Goal: Contribute content: Contribute content

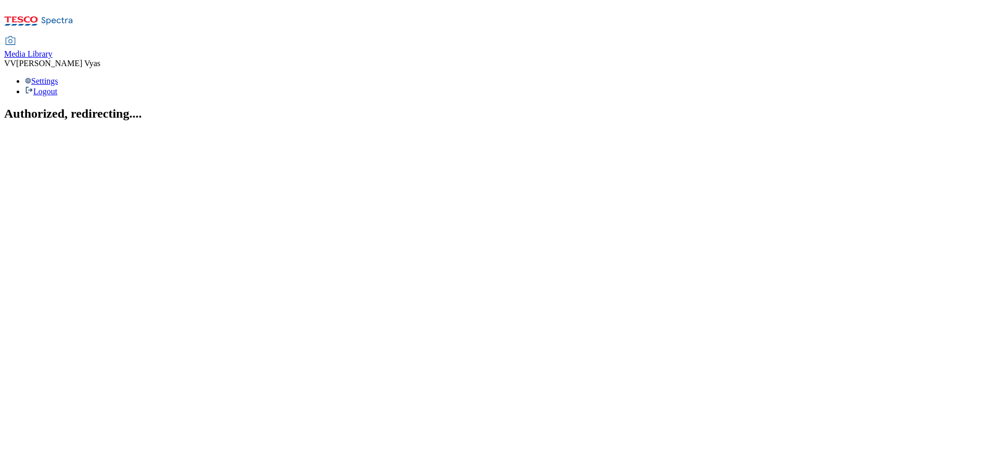
click at [53, 49] on span "Media Library" at bounding box center [28, 53] width 48 height 9
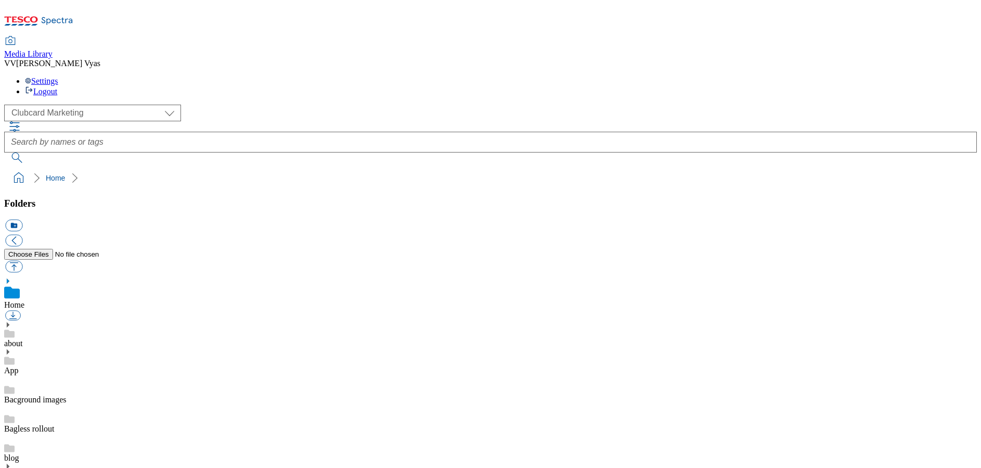
scroll to position [1, 0]
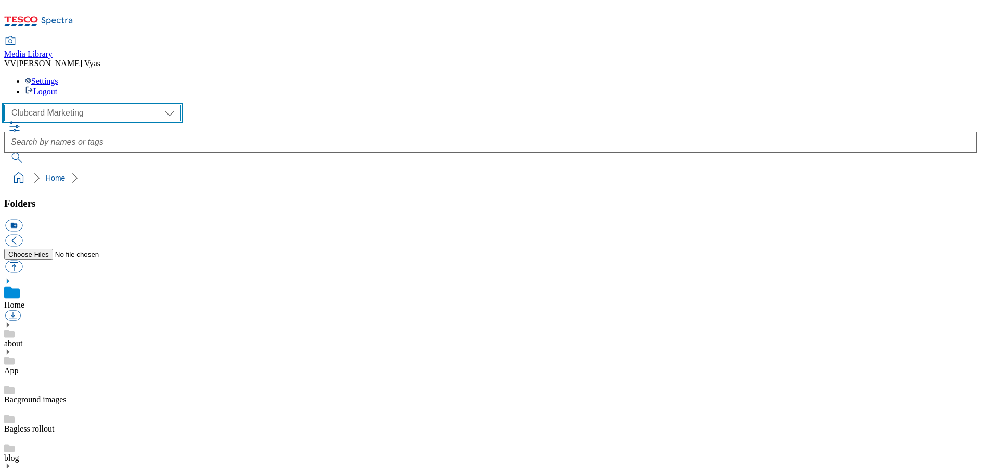
select select "flare-ghs-mktg"
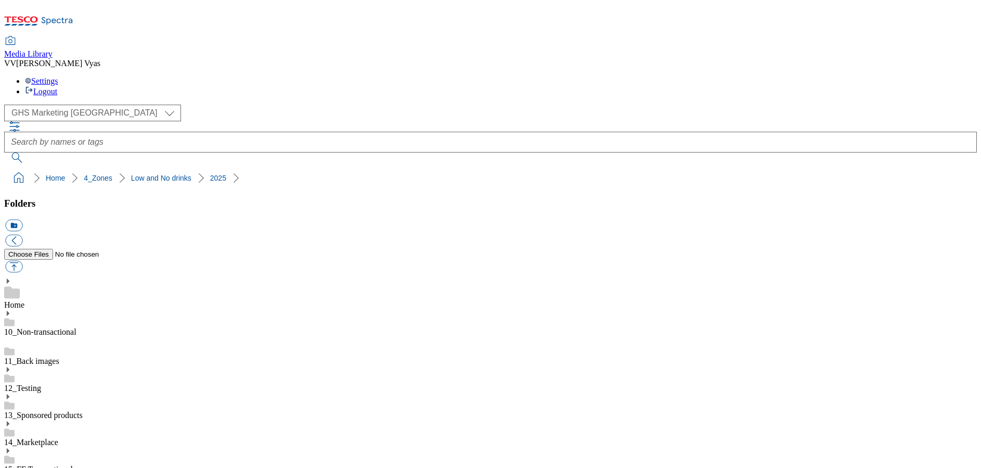
click at [22, 220] on button "icon_new_folder" at bounding box center [13, 226] width 17 height 12
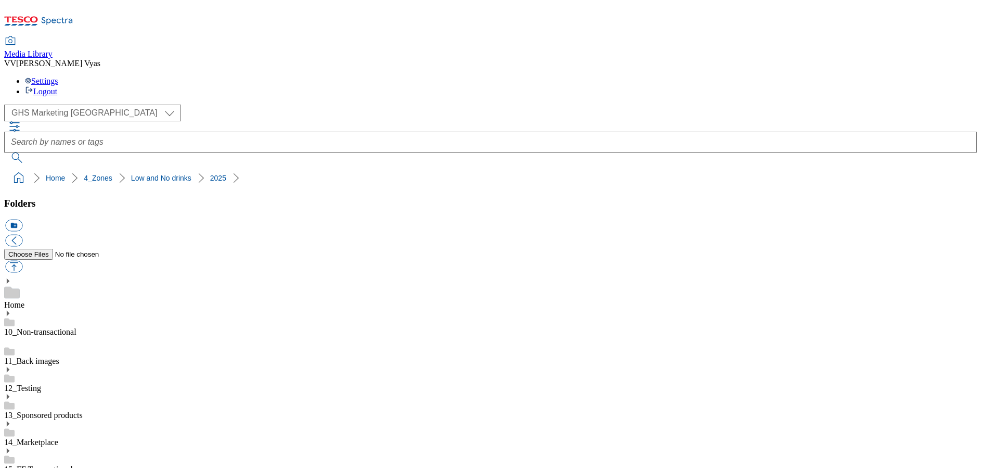
type input "2530"
click at [22, 261] on button "button" at bounding box center [13, 267] width 17 height 12
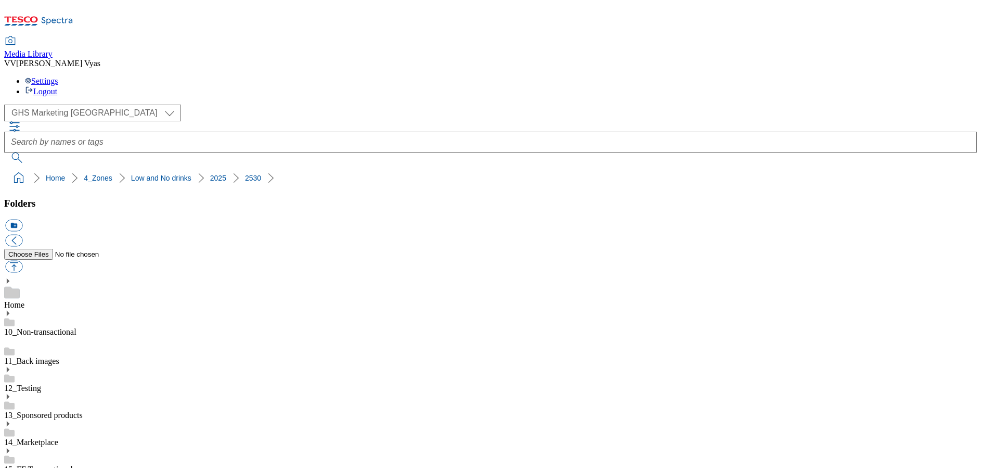
click at [22, 220] on button "icon_new_folder" at bounding box center [13, 226] width 17 height 12
type input "Landing Page"
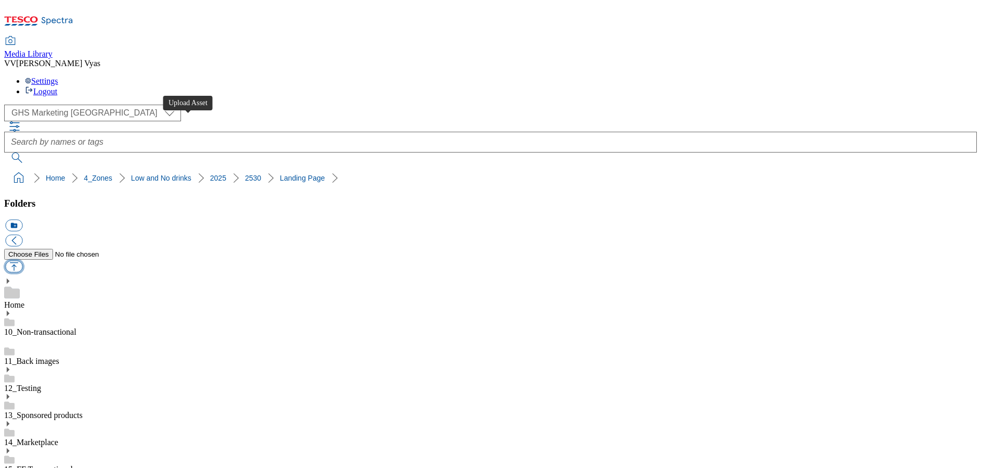
click at [22, 261] on button "button" at bounding box center [13, 267] width 17 height 12
type input "C:\fakepath\2530-WF-48307--GHS-HorizontalTradeTile-743x430-LowAndNoAlcohol-Wate…"
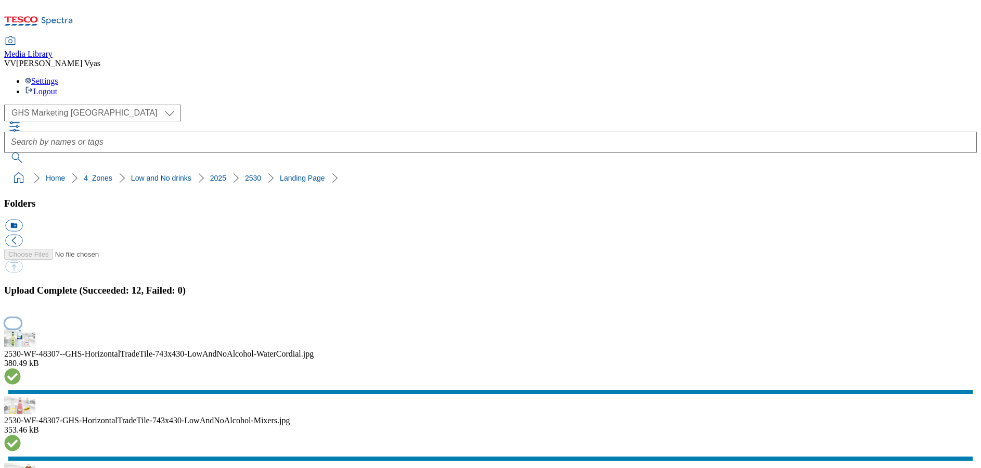
click at [21, 318] on button "button" at bounding box center [13, 323] width 16 height 10
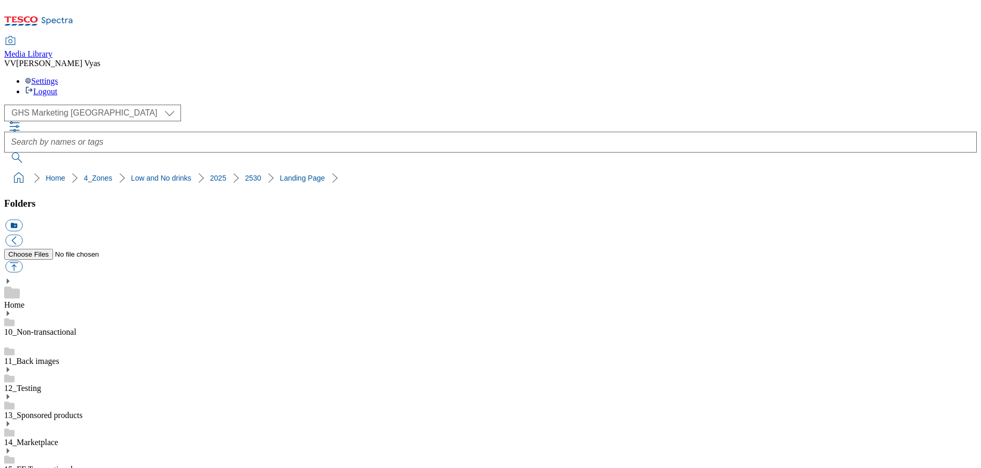
click at [22, 220] on button "icon_new_folder" at bounding box center [13, 226] width 17 height 12
type input "Buylist"
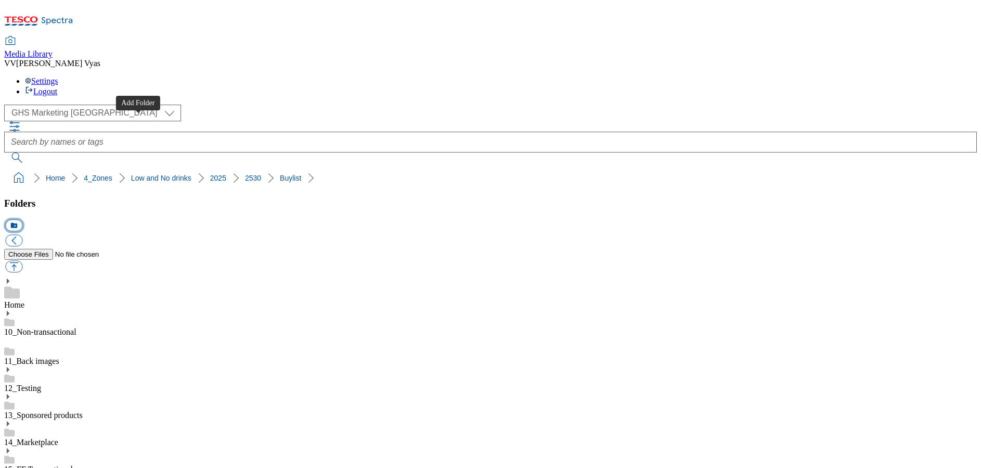
click at [22, 220] on button "icon_new_folder" at bounding box center [13, 226] width 17 height 12
drag, startPoint x: 254, startPoint y: 399, endPoint x: 242, endPoint y: 402, distance: 12.9
drag, startPoint x: 121, startPoint y: 408, endPoint x: 127, endPoint y: 408, distance: 6.3
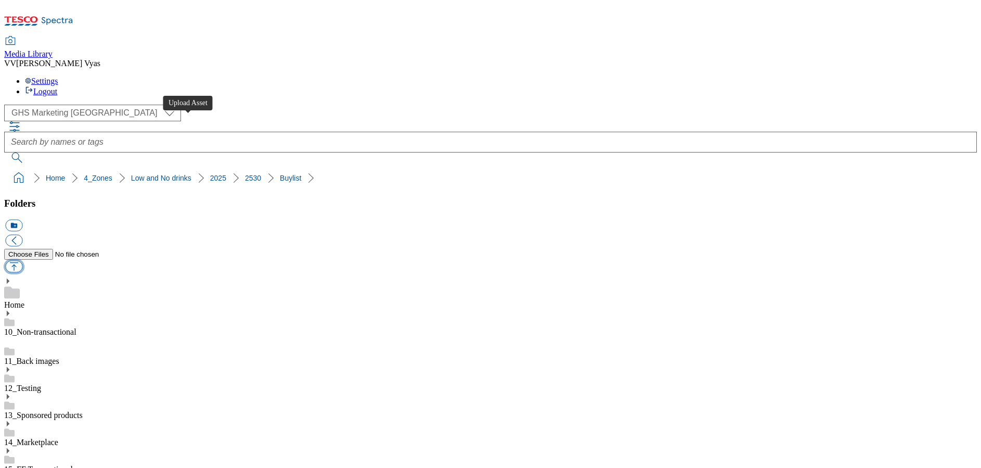
click at [22, 261] on button "button" at bounding box center [13, 267] width 17 height 12
type input "C:\fakepath\2530-GHS-BLthumb-Accessories.jpg"
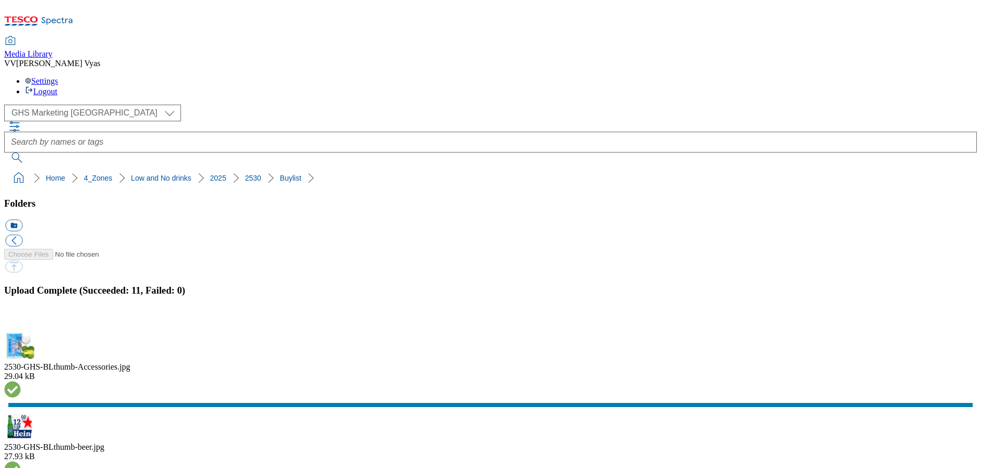
click at [22, 220] on button "icon_new_folder" at bounding box center [13, 226] width 17 height 12
type input "Search"
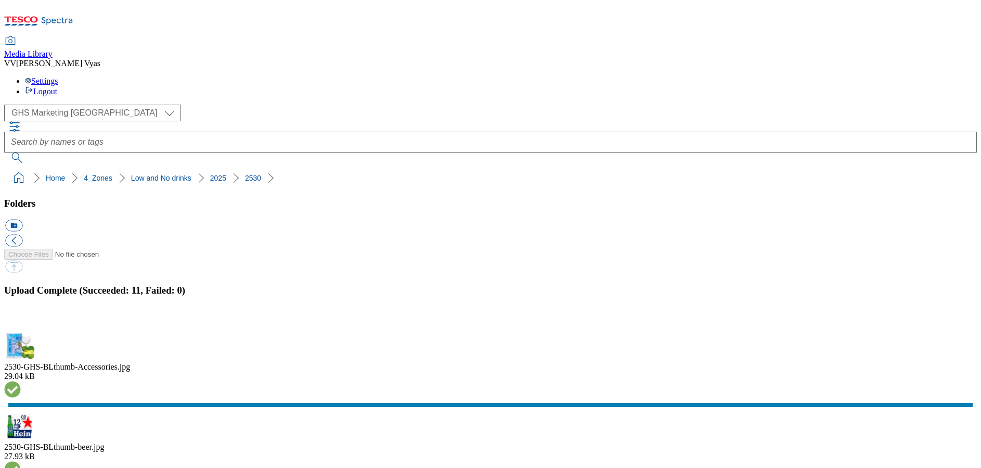
click at [21, 318] on button "button" at bounding box center [13, 323] width 16 height 10
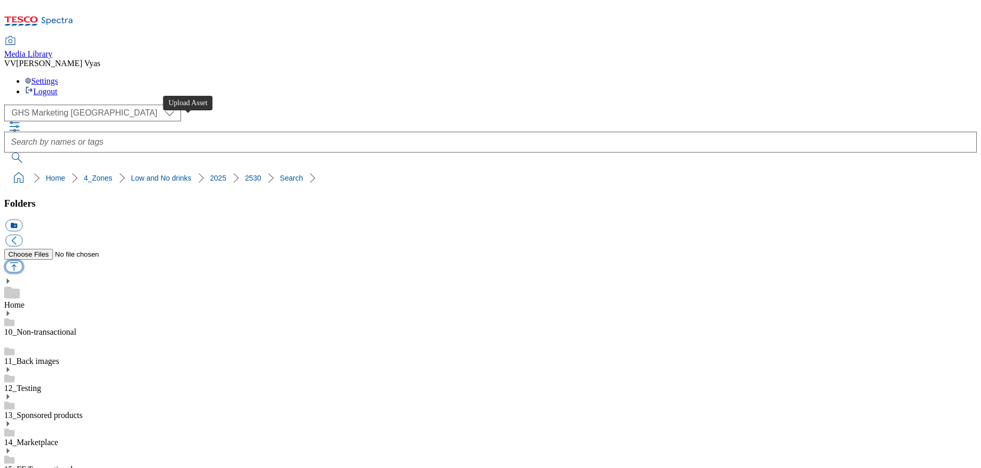
click at [22, 261] on button "button" at bounding box center [13, 267] width 17 height 12
type input "C:\fakepath\2530-WF-48307-GHS-FIBanner-650x158-LowAndNo.jpg"
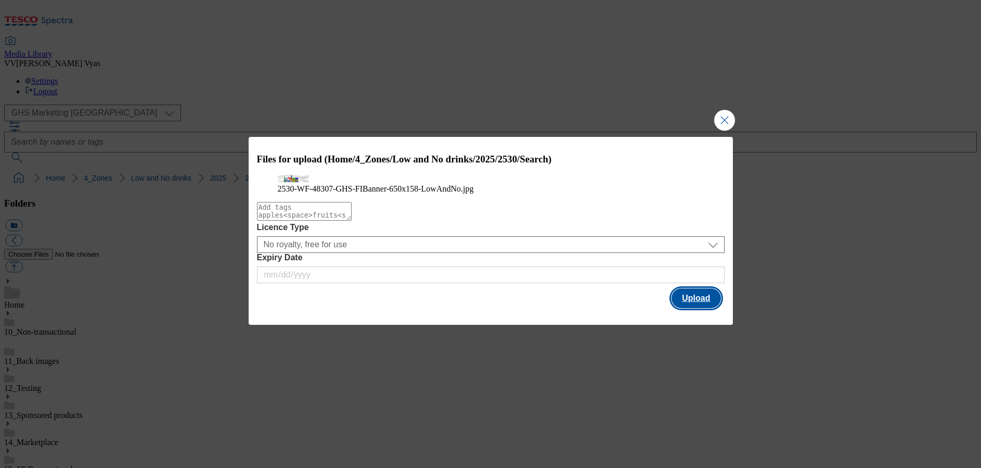
click at [694, 308] on button "Upload" at bounding box center [696, 298] width 49 height 20
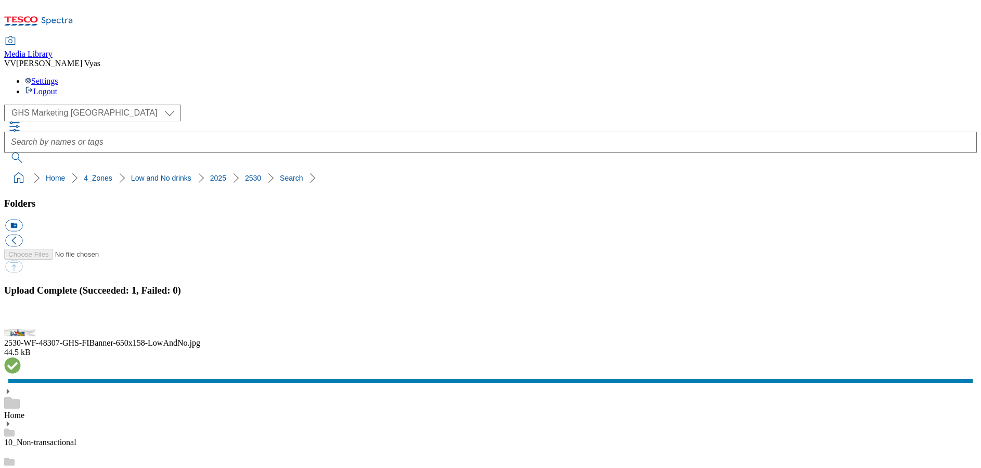
scroll to position [1358, 0]
drag, startPoint x: 238, startPoint y: 97, endPoint x: 1, endPoint y: 97, distance: 237.2
click at [5, 168] on nav "Home 4_Zones Low and No drinks 2025 2530" at bounding box center [490, 178] width 973 height 20
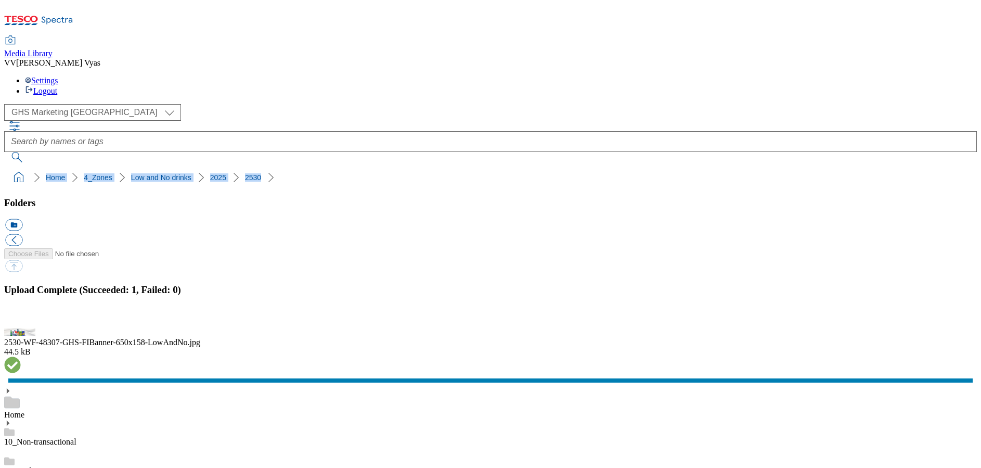
copy ol "Home 4_Zones Low and No drinks 2025 2530"
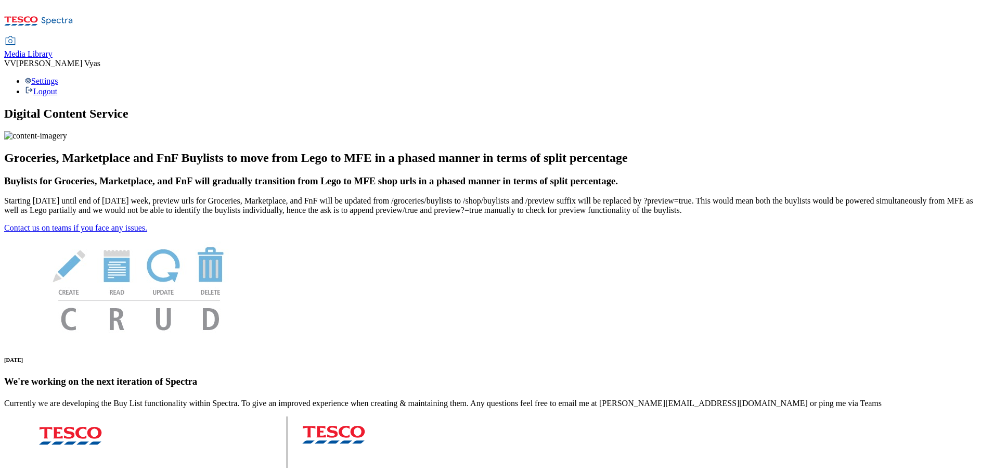
click at [53, 49] on span "Media Library" at bounding box center [28, 53] width 48 height 9
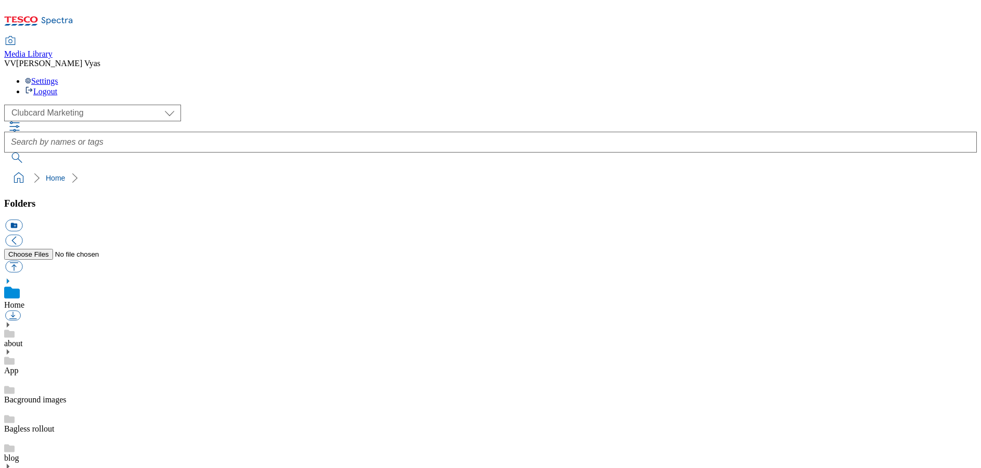
scroll to position [7, 0]
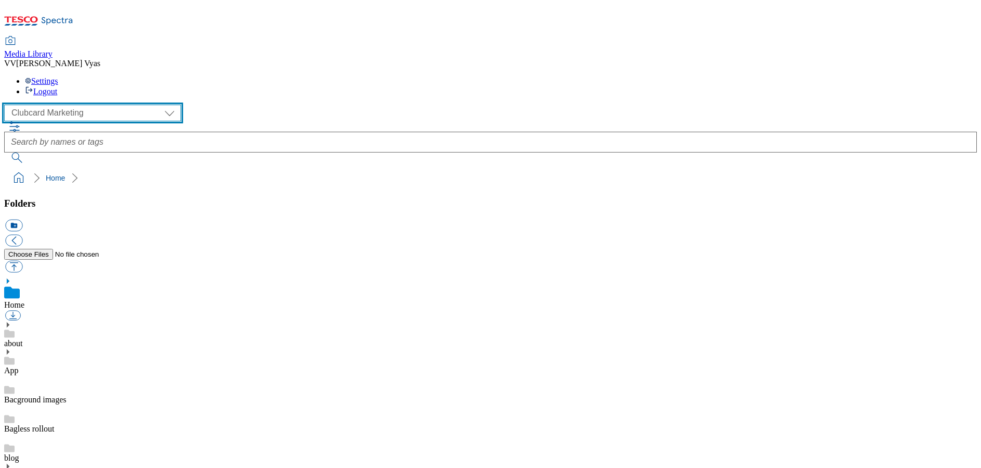
select select "flare-ghs-mktg"
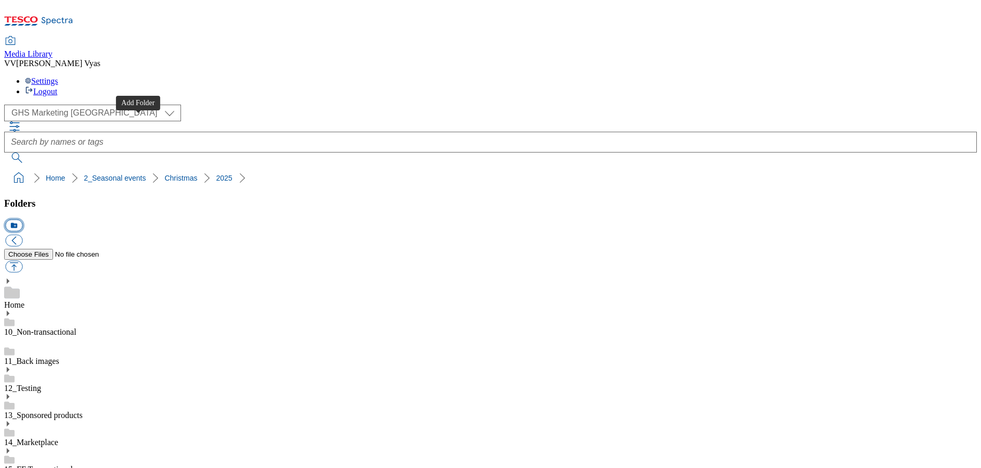
click at [22, 220] on button "icon_new_folder" at bounding box center [13, 226] width 17 height 12
type input "2531-Whoosh Christmas Buylist"
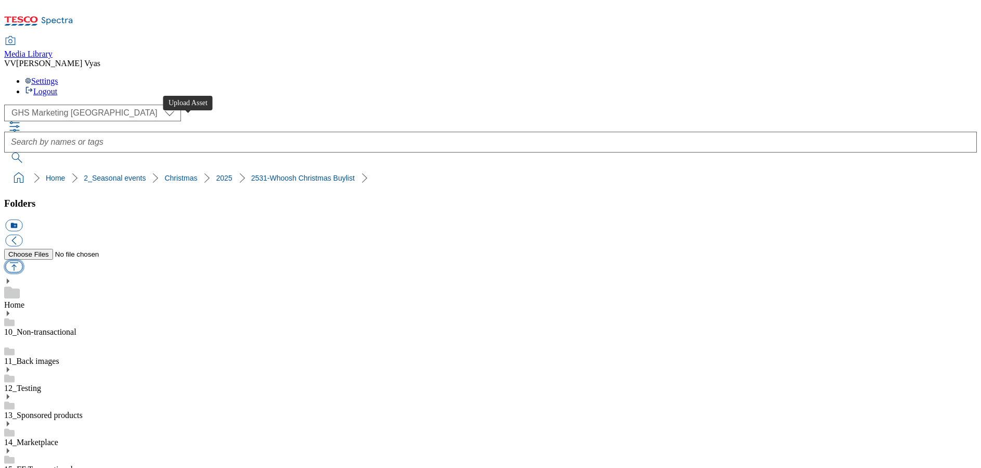
click at [22, 261] on button "button" at bounding box center [13, 267] width 17 height 12
type input "C:\fakepath\2531-486700-Buylist_GHS-Header-Main.jpg"
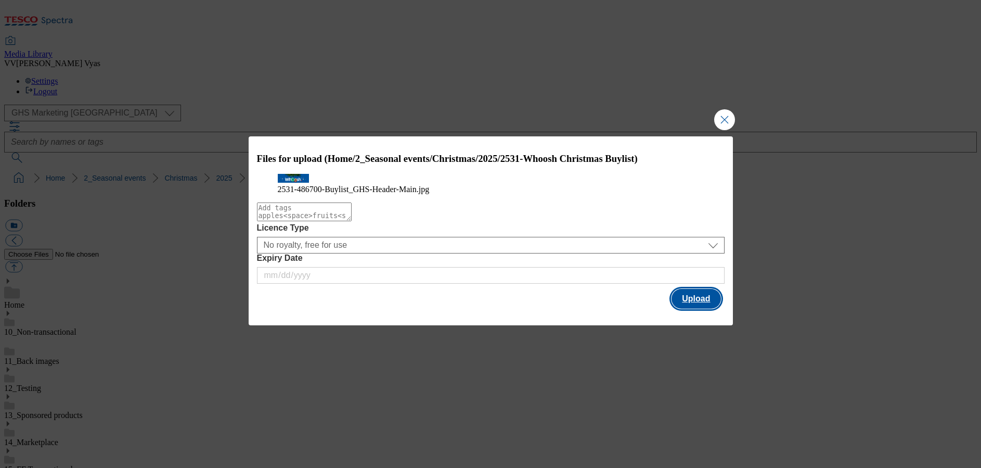
click at [699, 308] on button "Upload" at bounding box center [696, 299] width 49 height 20
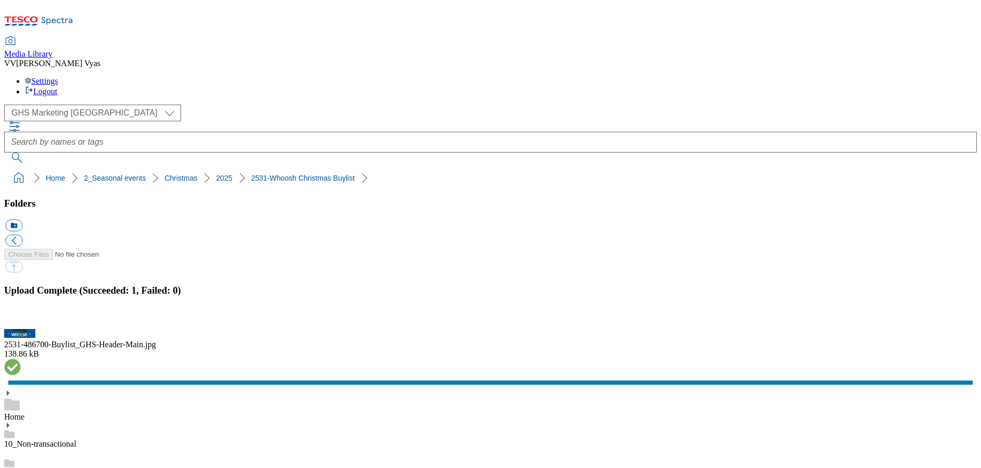
click at [21, 318] on button "button" at bounding box center [13, 323] width 16 height 10
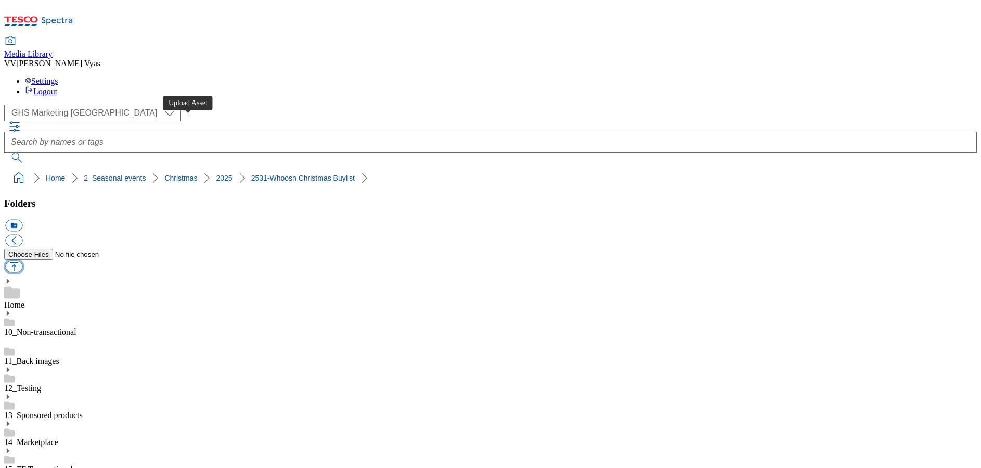
click at [22, 261] on button "button" at bounding box center [13, 267] width 17 height 12
type input "C:\fakepath\2531-486700-BL-Thumb_Bakery Home Baking Desserts.jpg"
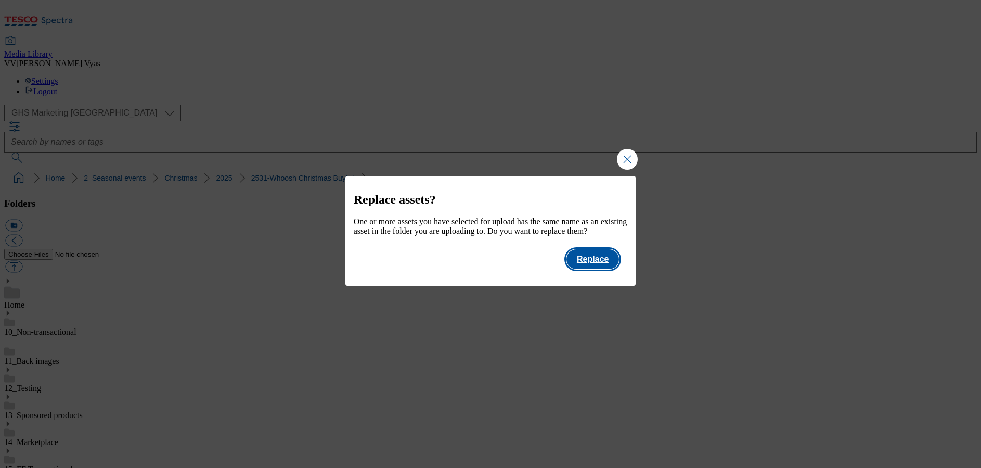
click at [615, 269] on button "Replace" at bounding box center [592, 259] width 53 height 20
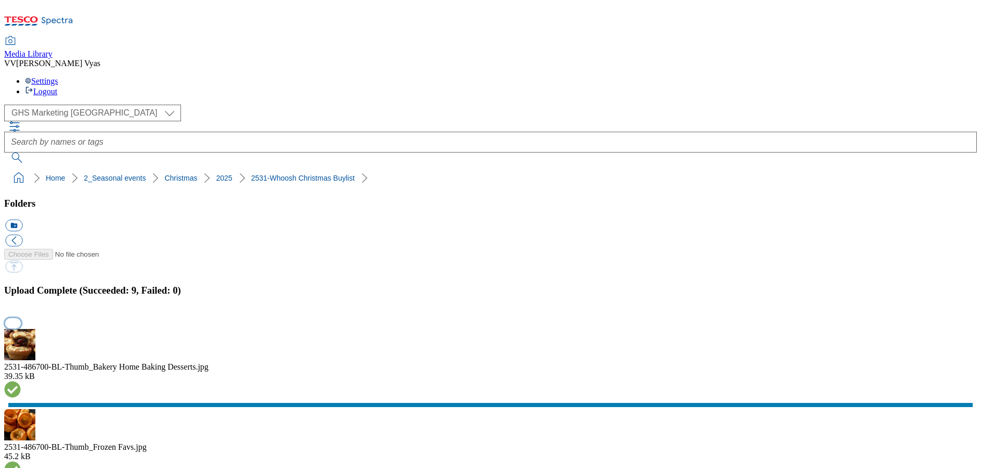
click at [21, 318] on button "button" at bounding box center [13, 323] width 16 height 10
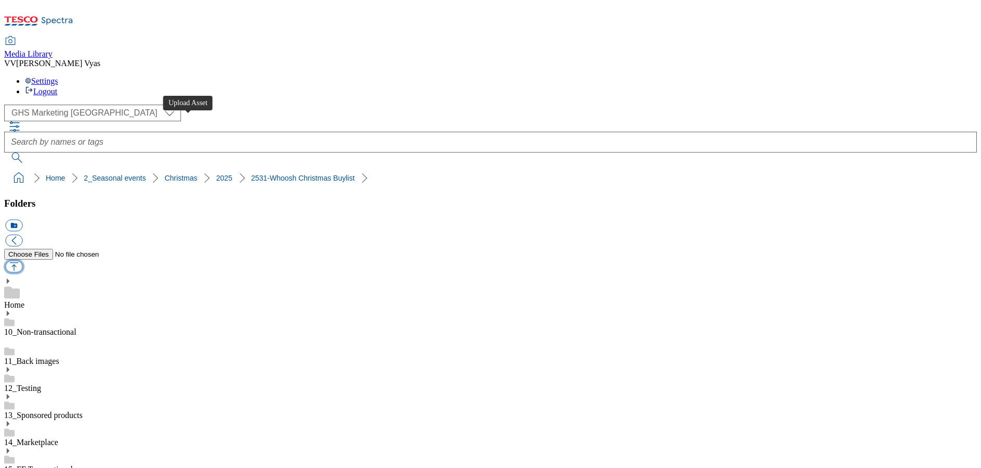
click at [22, 261] on button "button" at bounding box center [13, 267] width 17 height 12
type input "C:\fakepath\2531-486700-Taxonomy-Desserts.jpg"
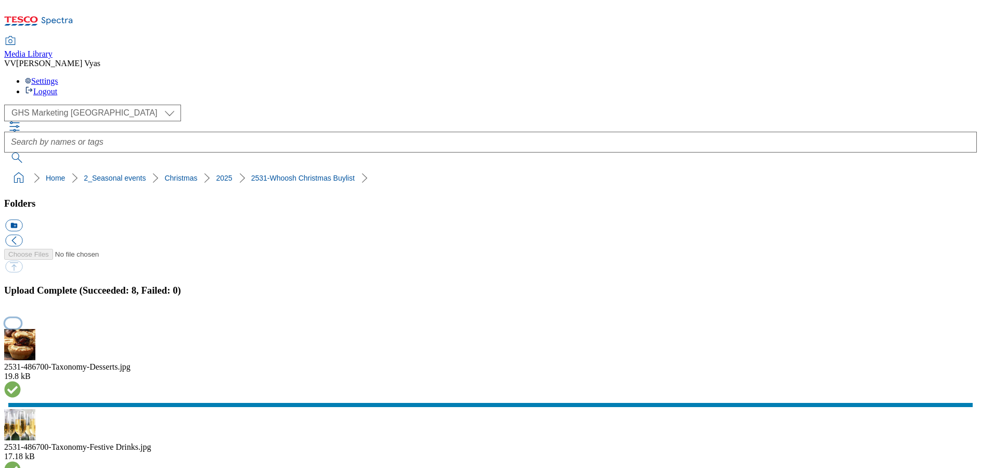
click at [21, 318] on button "button" at bounding box center [13, 323] width 16 height 10
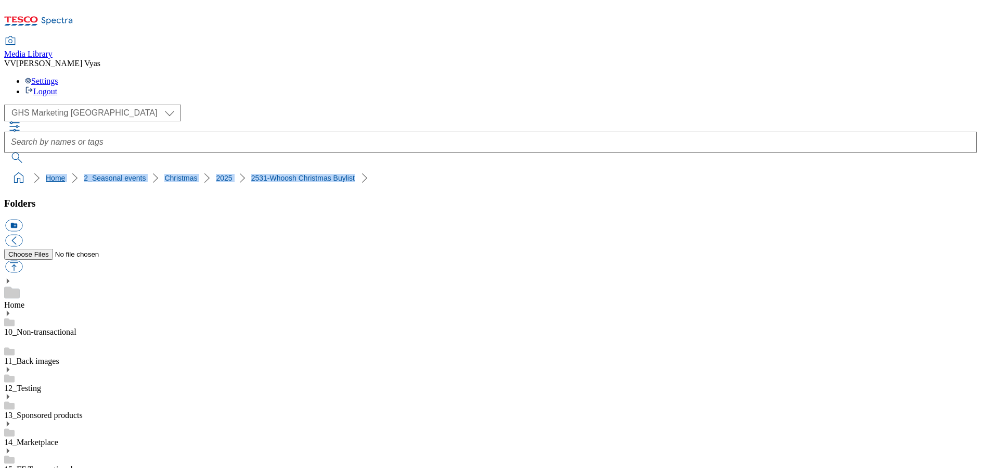
drag, startPoint x: 350, startPoint y: 100, endPoint x: 7, endPoint y: 98, distance: 343.3
click at [10, 168] on ol "Home 2_Seasonal events Christmas 2025 2531-Whoosh Christmas Buylist" at bounding box center [493, 178] width 966 height 20
copy ol "Home 2_Seasonal events Christmas 2025 2531-Whoosh Christmas Buylist"
